Goal: Information Seeking & Learning: Find specific fact

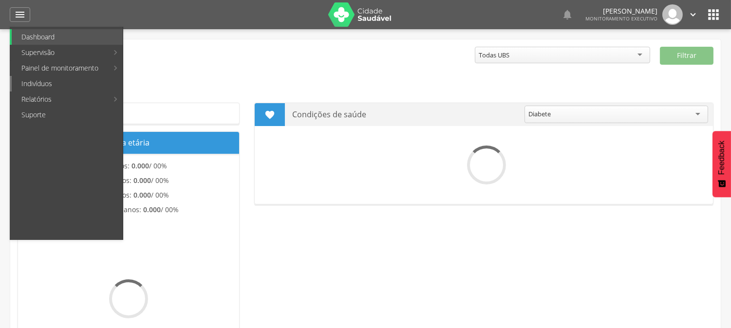
click at [45, 79] on link "Indivíduos" at bounding box center [67, 84] width 111 height 16
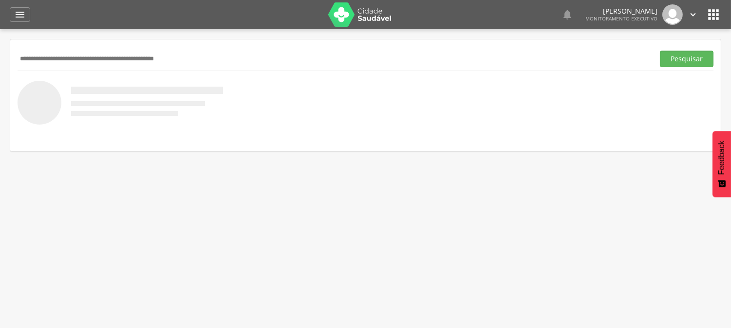
click at [61, 59] on input "text" at bounding box center [334, 59] width 633 height 17
type input "**********"
click at [660, 51] on button "Pesquisar" at bounding box center [687, 59] width 54 height 17
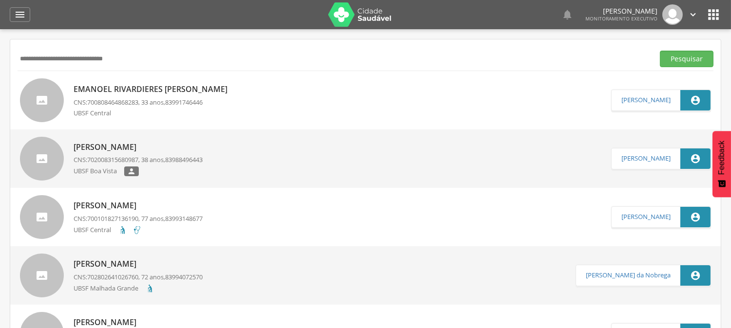
click at [108, 106] on p "CNS: 700808464868283 , 33 anos, 83991746446" at bounding box center [153, 102] width 159 height 9
type input "**********"
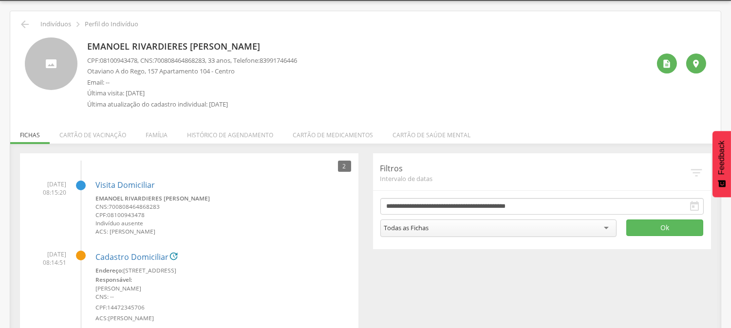
scroll to position [61, 0]
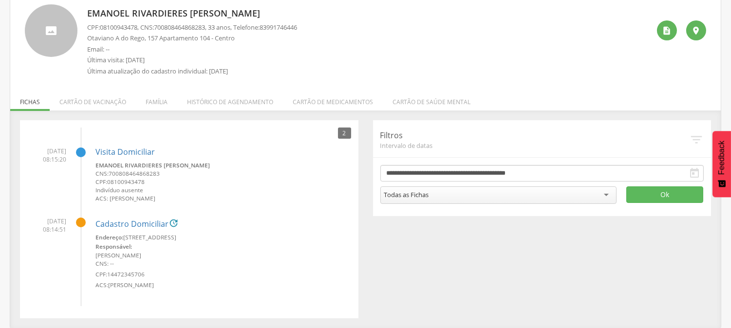
drag, startPoint x: 317, startPoint y: 100, endPoint x: 320, endPoint y: 76, distance: 23.6
click at [320, 76] on div " Indivíduos  Perfil do Indivíduo [PERSON_NAME] [PERSON_NAME] CPF: 08100943478…" at bounding box center [365, 153] width 711 height 350
click at [471, 54] on div "Emanoel Rivardieres [PERSON_NAME] CPF: 08100943478 , CNS: [PHONE_NUMBER] , 33 a…" at bounding box center [368, 42] width 563 height 76
click at [108, 104] on li "Cartão de vacinação" at bounding box center [93, 99] width 86 height 23
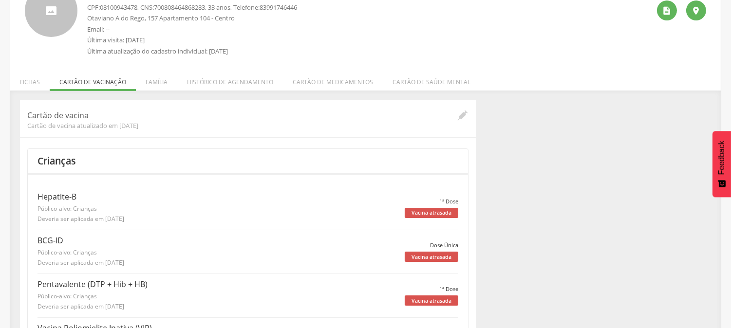
scroll to position [0, 0]
